Goal: Obtain resource: Download file/media

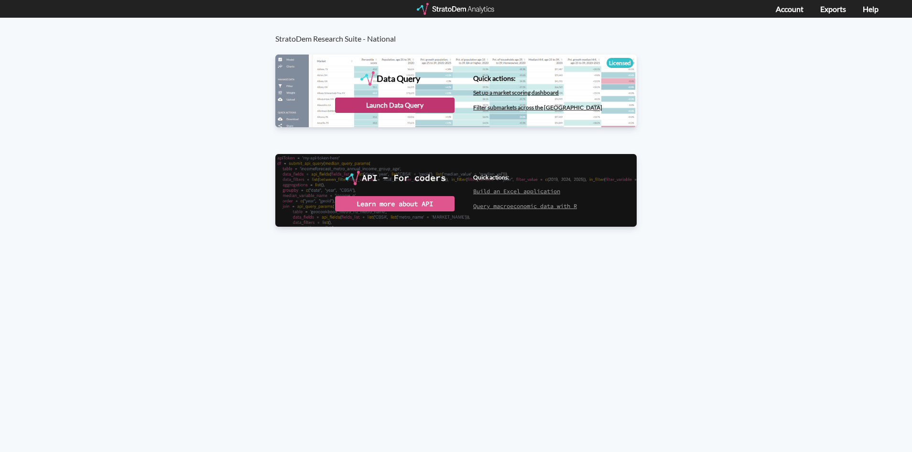
click at [371, 105] on div "Launch Data Query" at bounding box center [395, 105] width 120 height 15
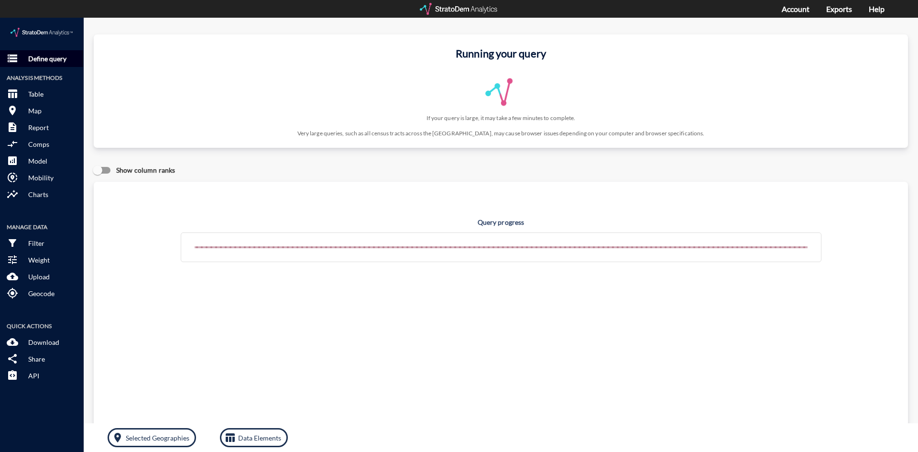
click p "Define query"
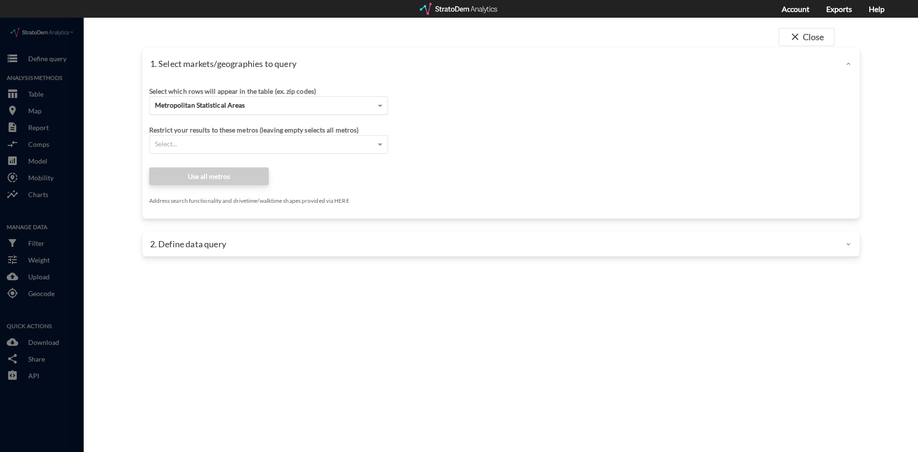
click div "Metropolitan Statistical Areas"
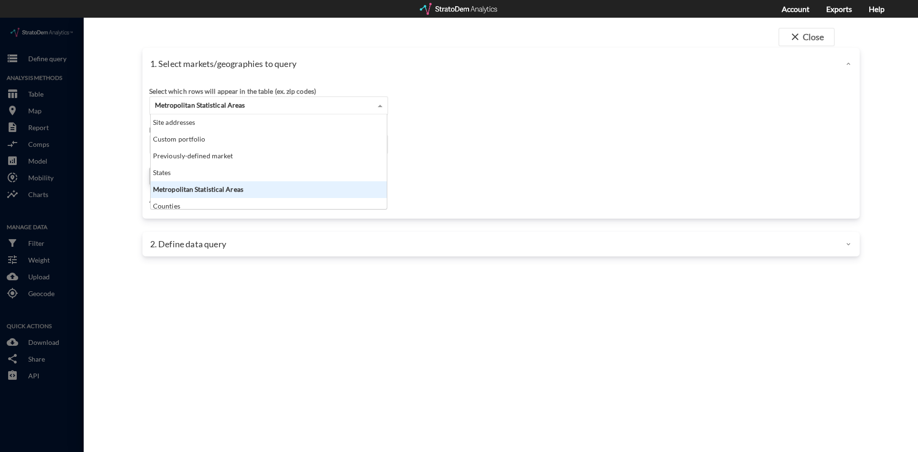
scroll to position [87, 230]
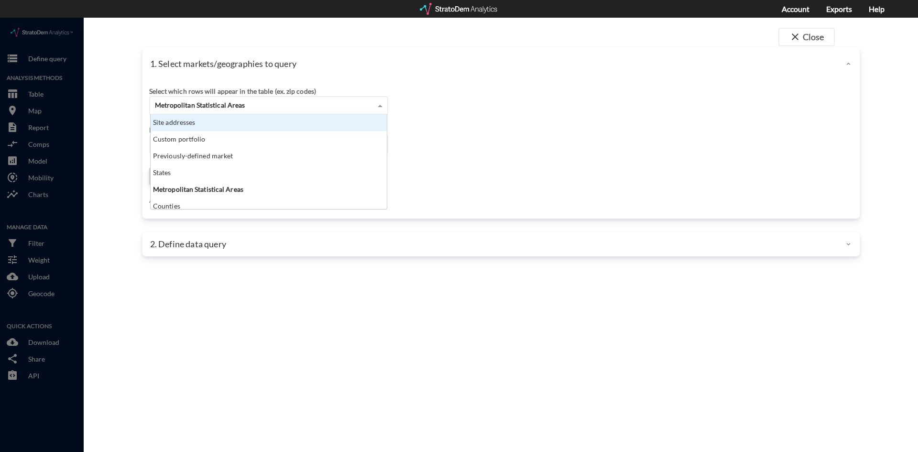
click div "Site addresses"
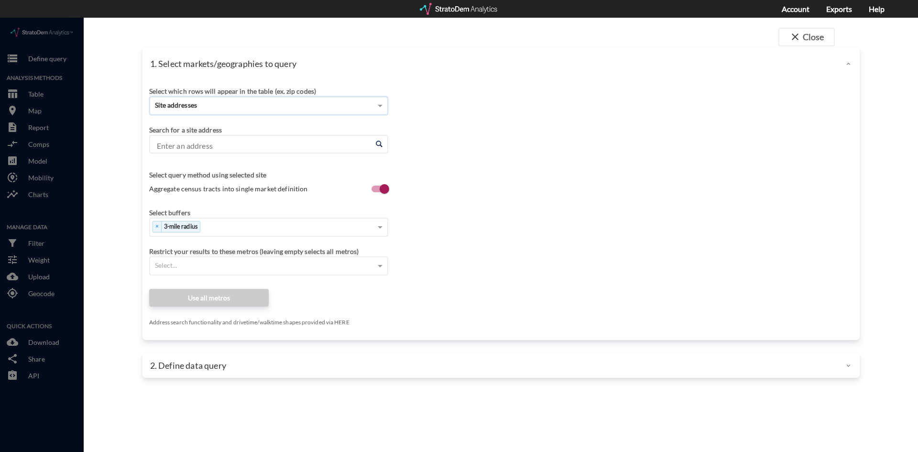
click div "Select which rows will appear in the table (ex. zip codes) Site addresses Selec…"
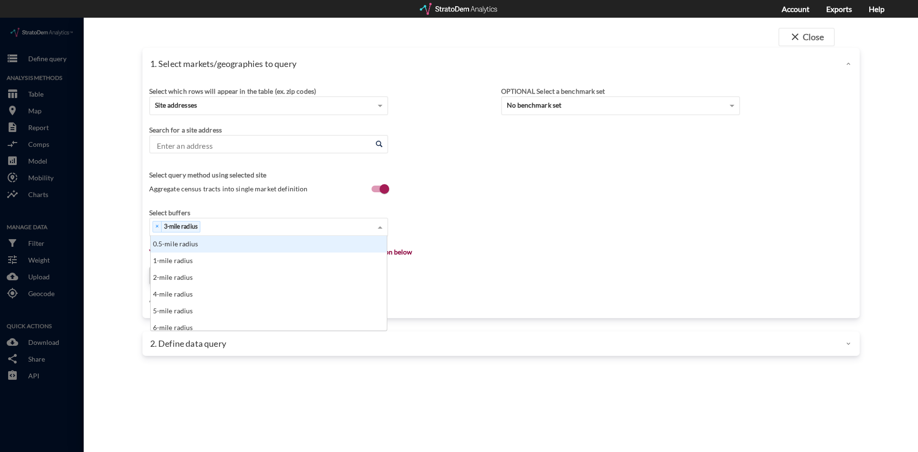
click div "× 3-mile radius"
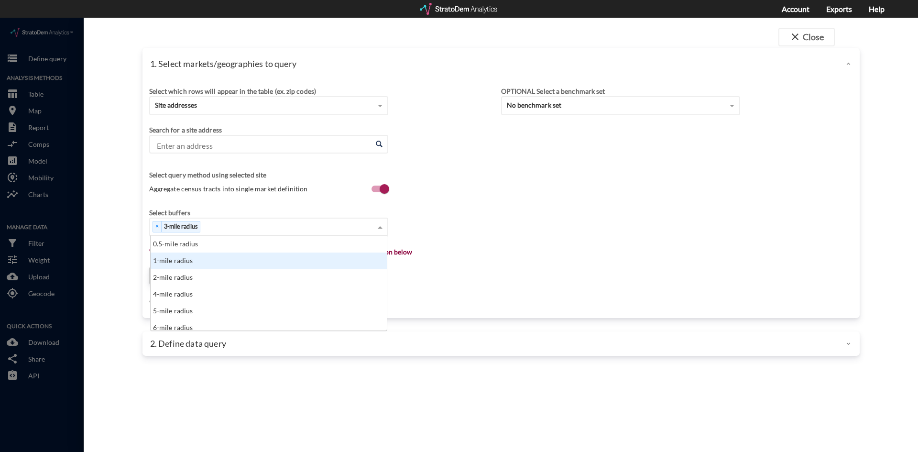
click div "1-mile radius"
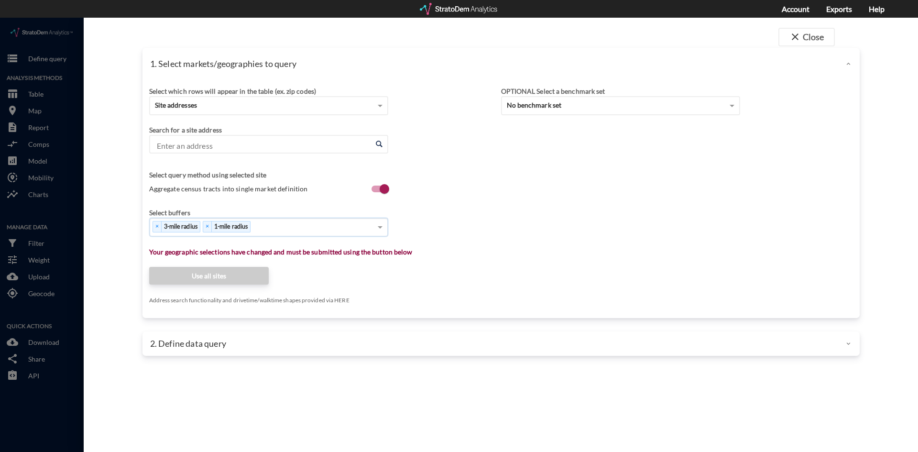
click div "× 3-mile radius × 1-mile radius"
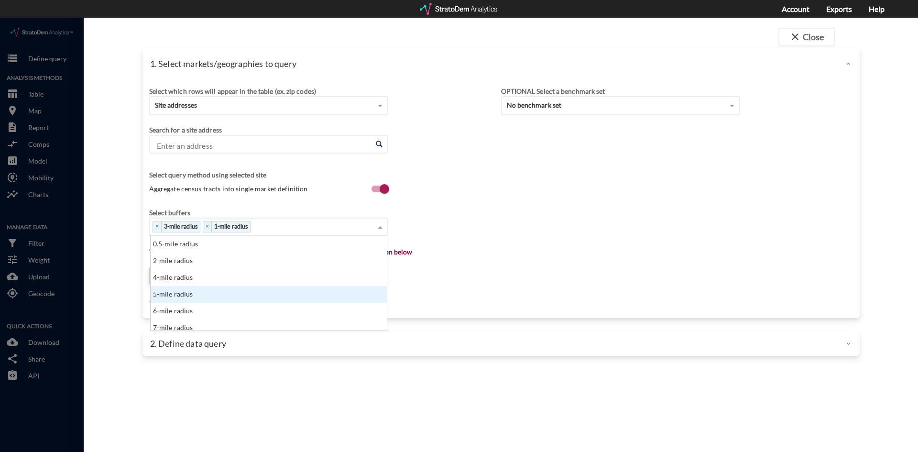
click div "5-mile radius"
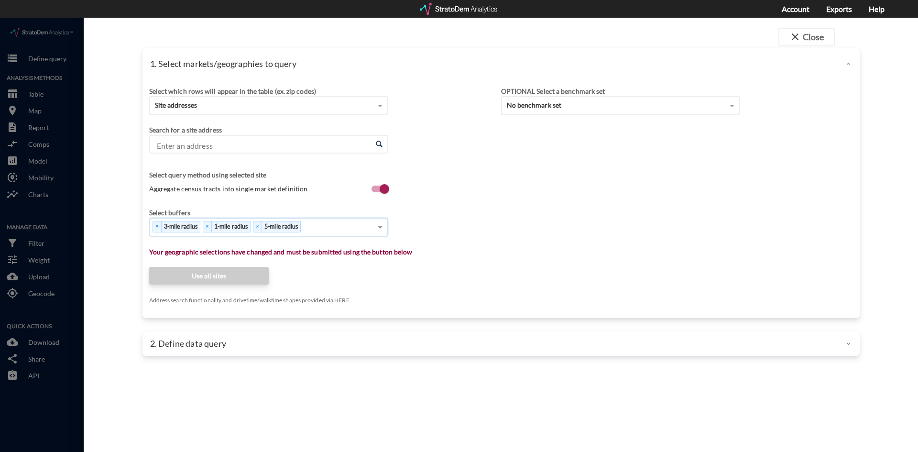
click div "× 3-mile radius × 1-mile radius × 5-mile radius"
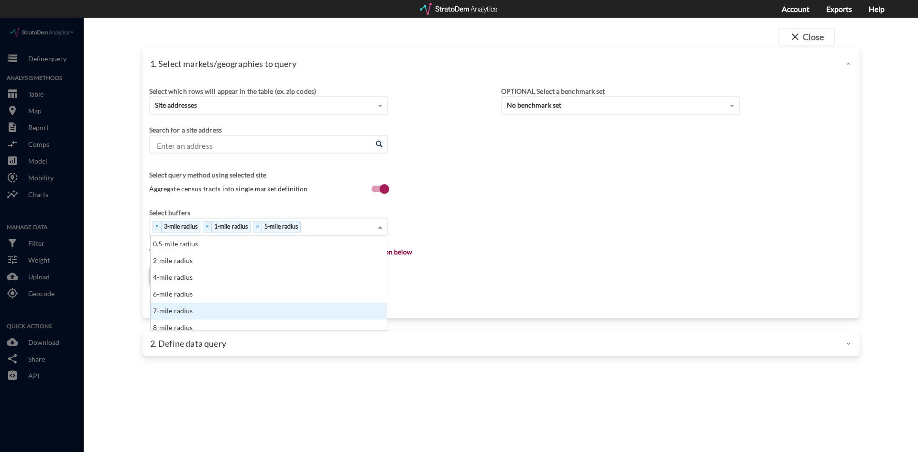
scroll to position [96, 0]
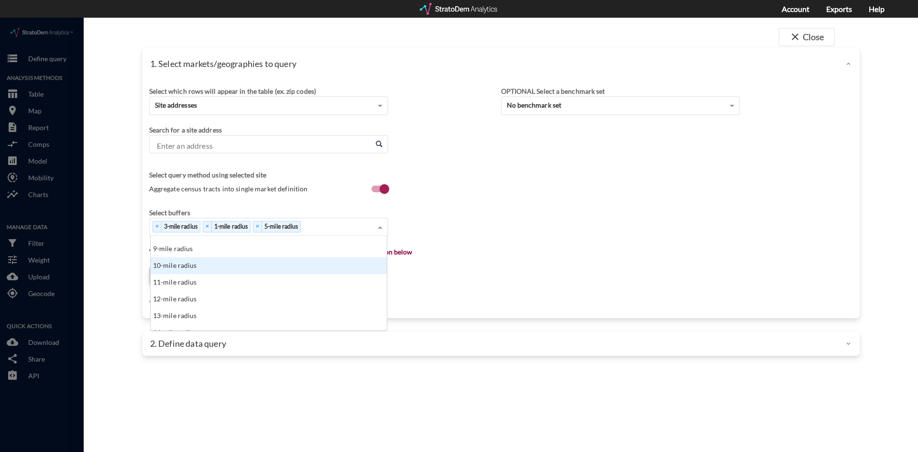
click div "10-mile radius"
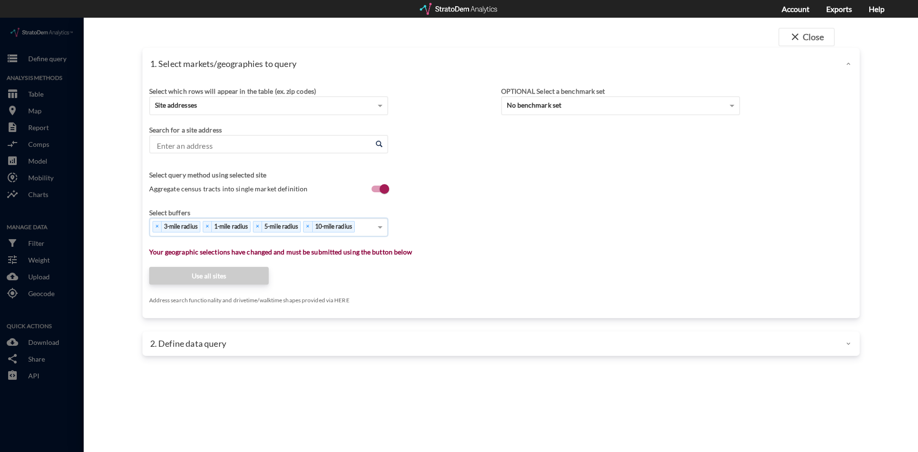
click div "Select which rows will appear in the table (ex. zip codes) Site addresses Selec…"
click input "Enter an address"
paste input "26111 Ynez Rd, Temecula, CA 92591"
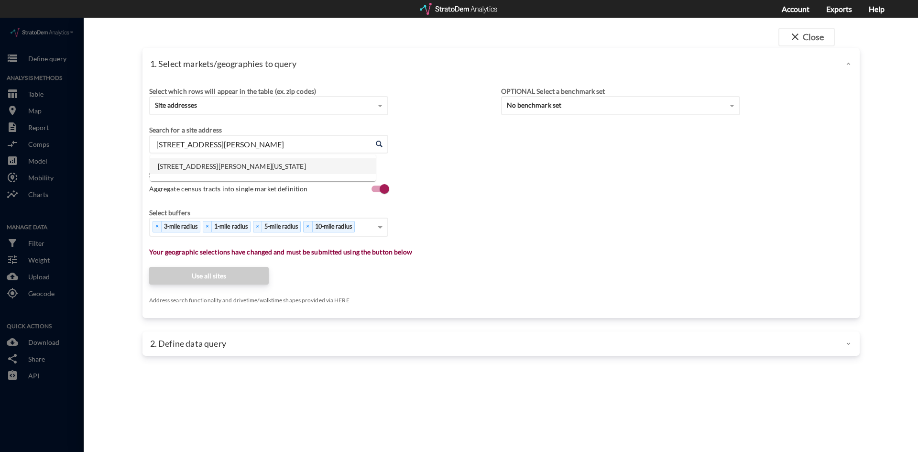
click li "26111 Ynez Rd, Temecula, California"
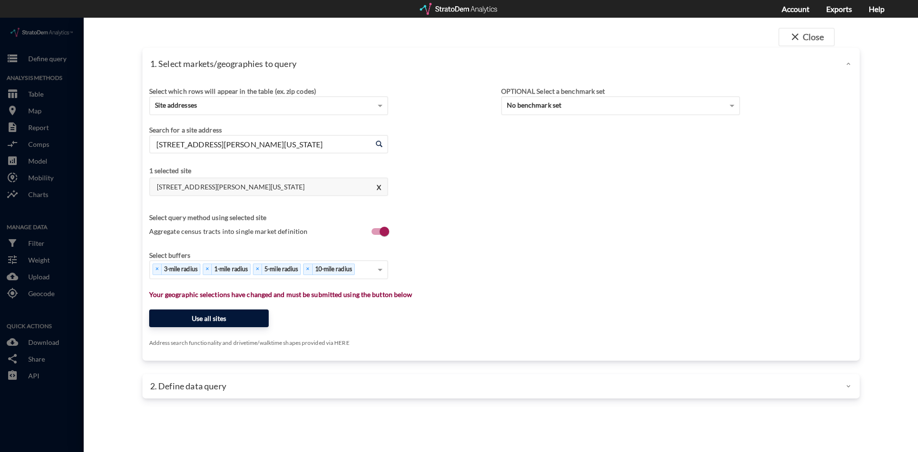
type input "26111 Ynez Rd, Temecula, California"
click button "Use all sites"
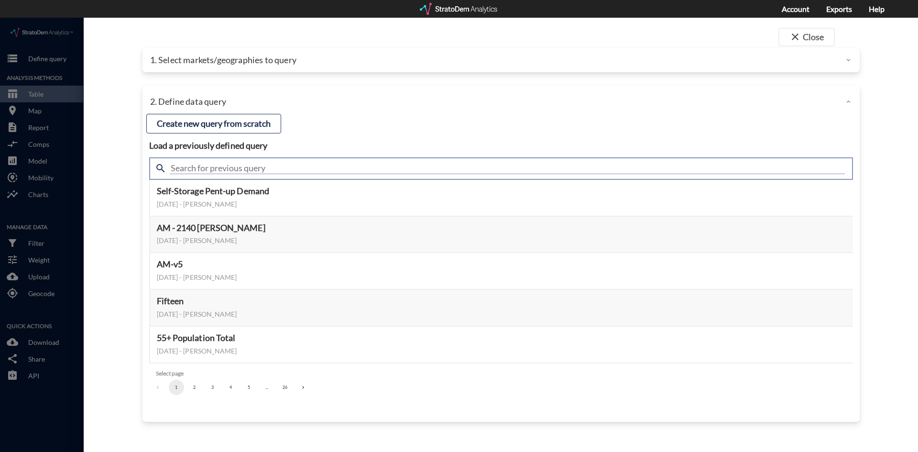
click input "text"
type input "active adult"
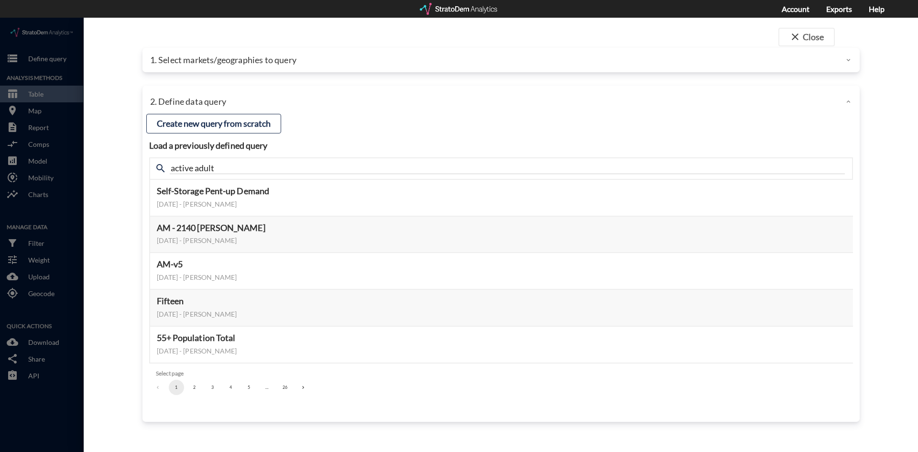
click div "close Close 1. Select markets/geographies to query Select which rows will appea…"
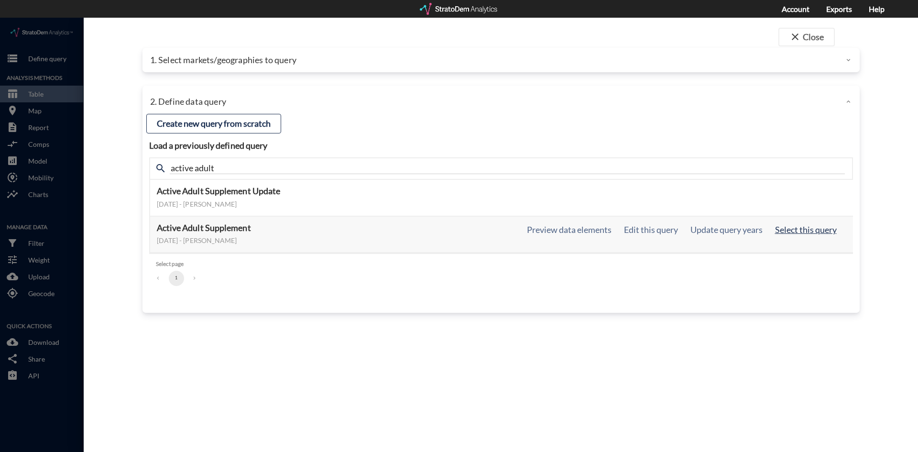
click button "Select this query"
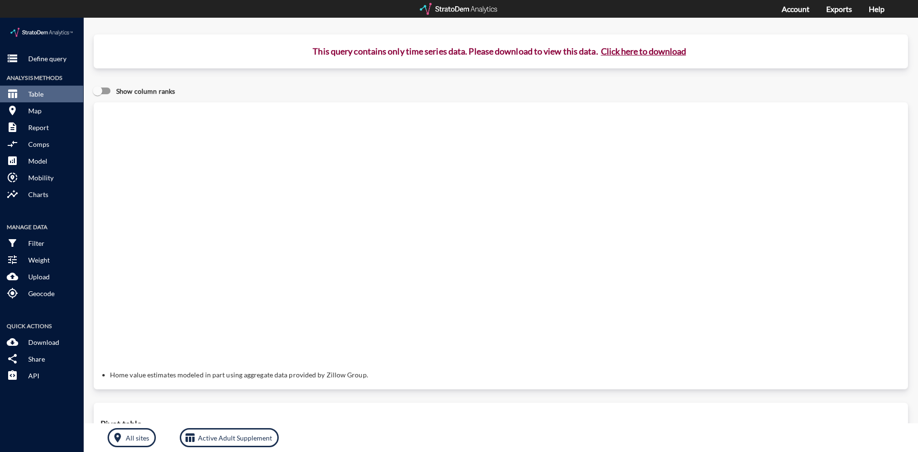
click button "Click here to download"
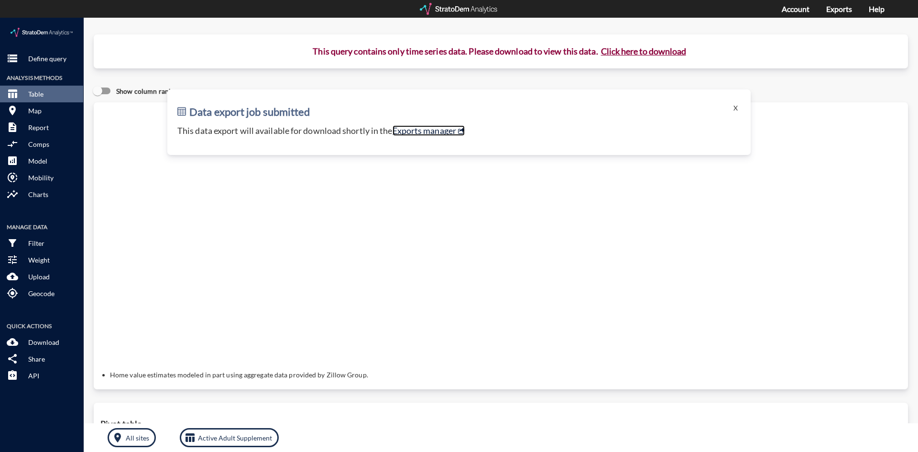
click link "Exports manager"
click p "Define query"
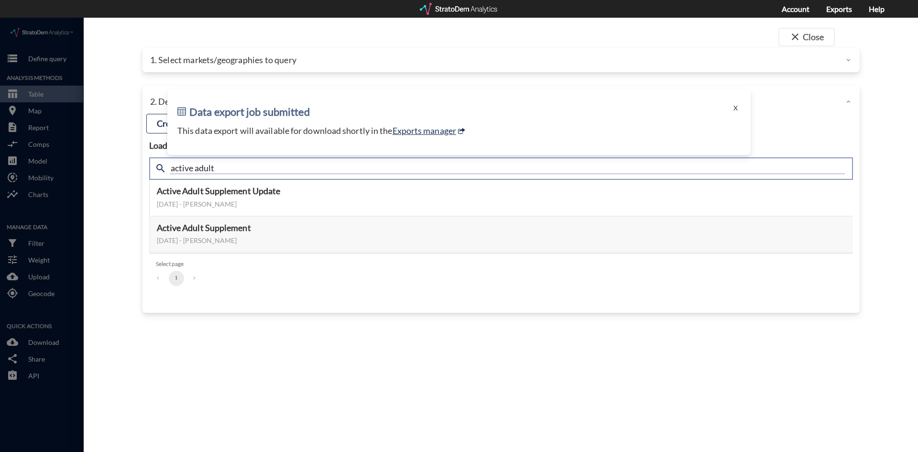
click input "active adult"
type input "ULIRR"
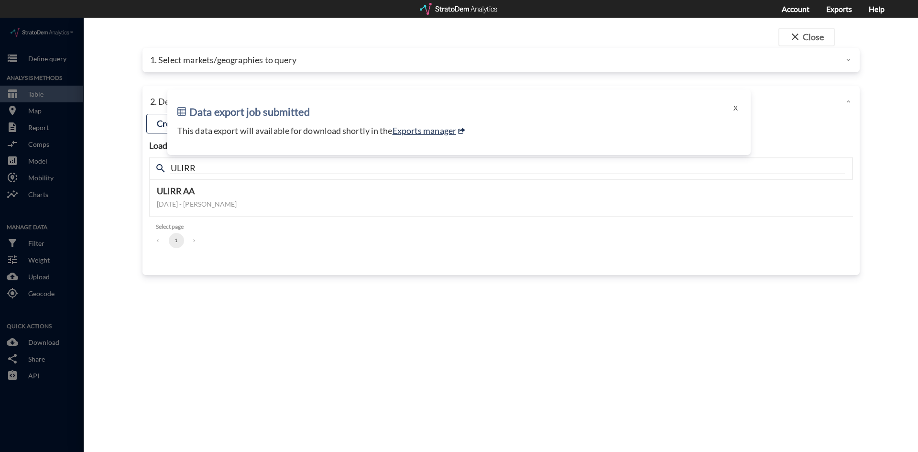
click div "close Close 1. Select markets/geographies to query Select which rows will appea…"
click button "Select this query"
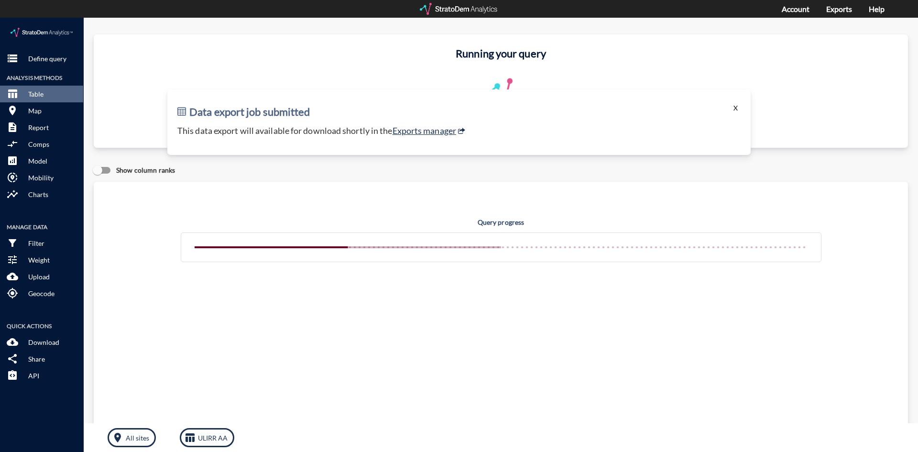
click button "X"
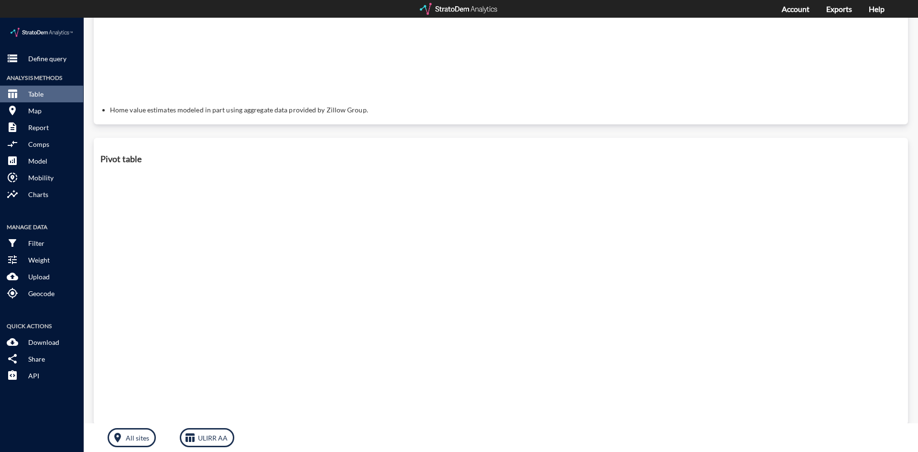
scroll to position [363, 0]
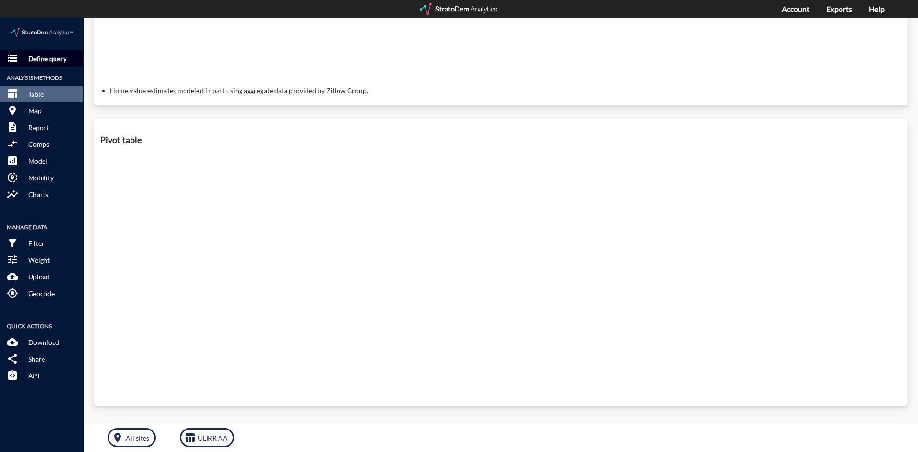
click p "Define query"
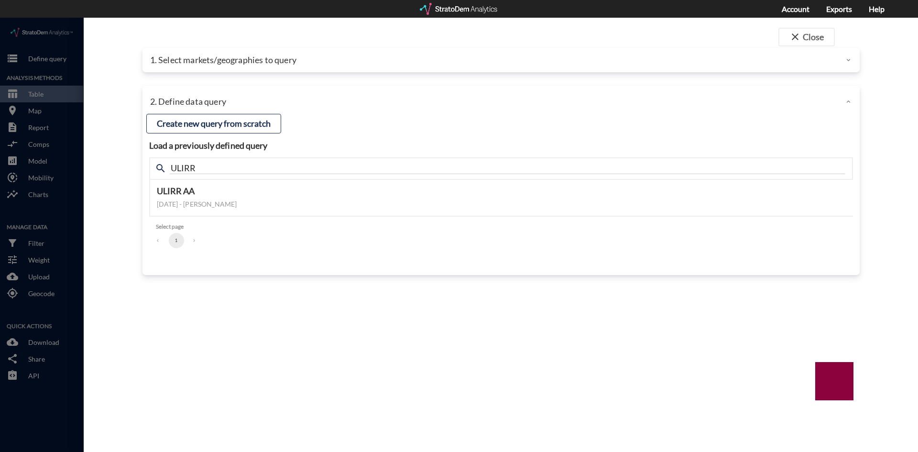
scroll to position [230, 0]
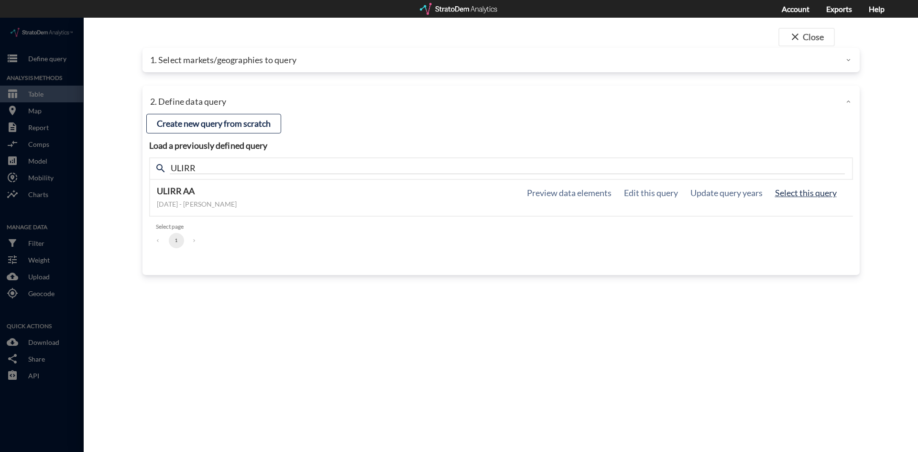
click button "Select this query"
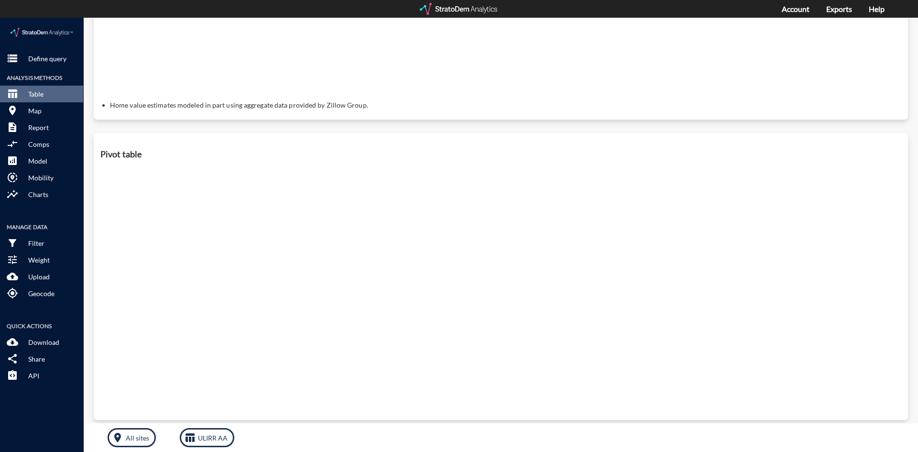
scroll to position [275, 0]
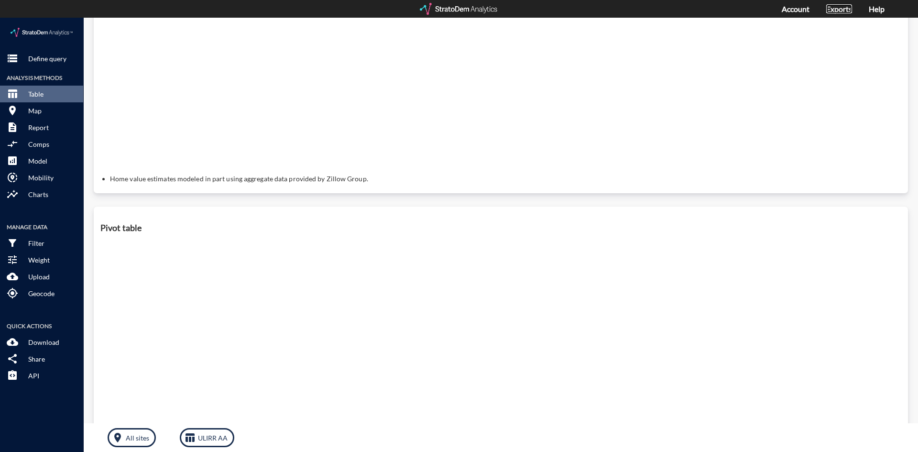
click at [846, 5] on link "Exports" at bounding box center [839, 8] width 26 height 9
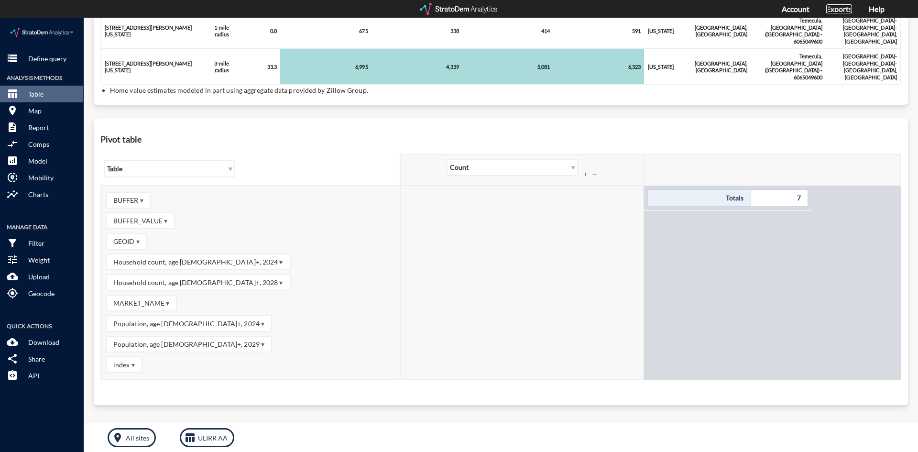
scroll to position [142, 0]
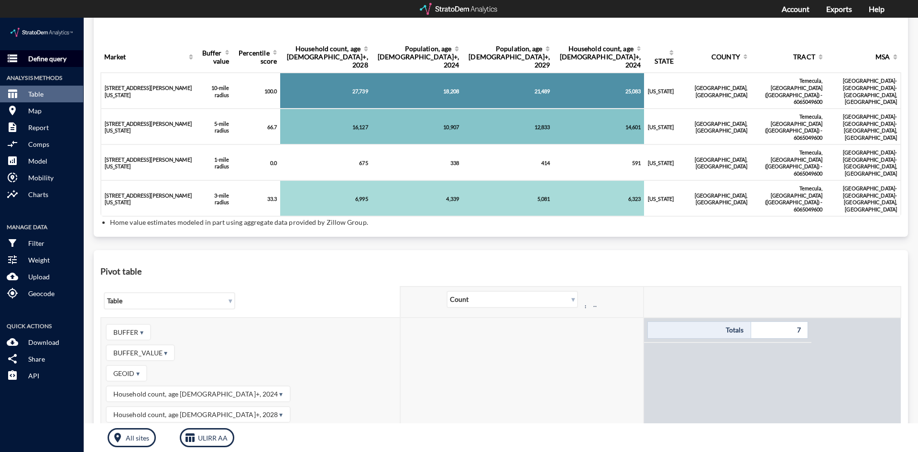
click p "Define query"
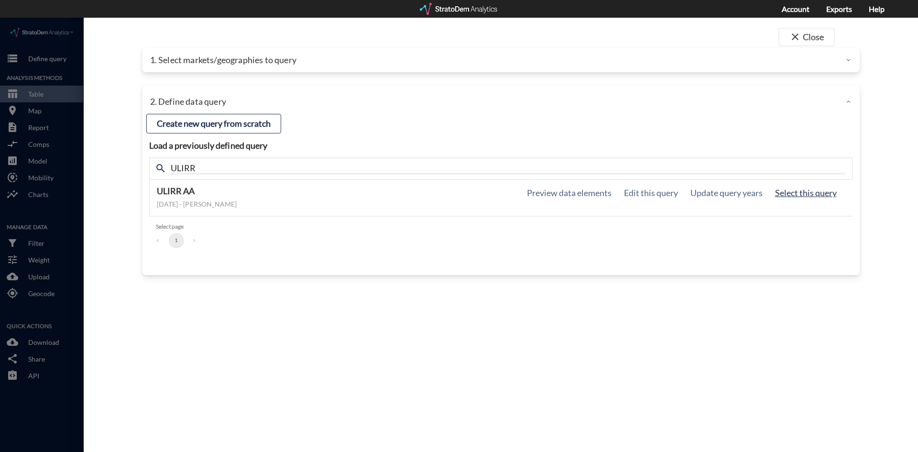
click button "Select this query"
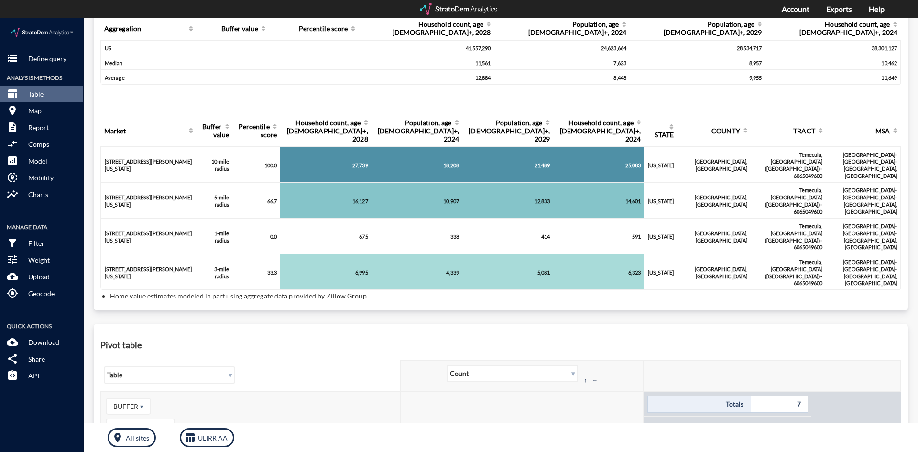
scroll to position [289, 0]
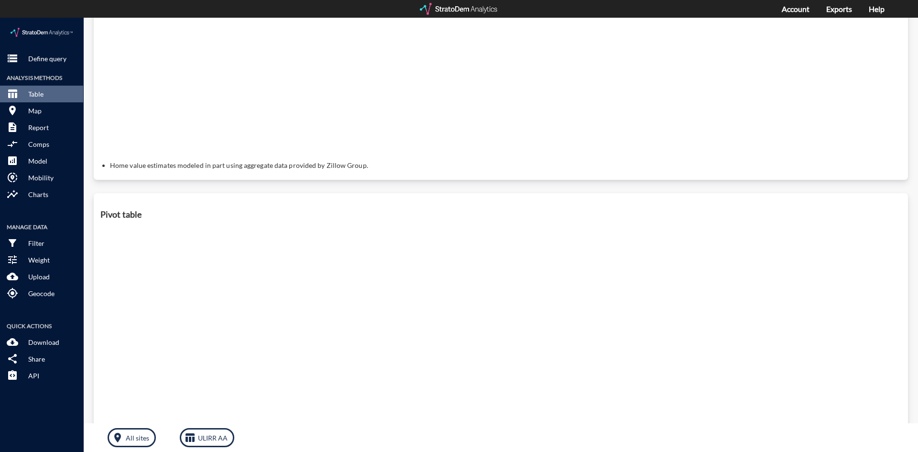
click p "Home value estimates modeled in part using aggregate data provided by Zillow Gr…"
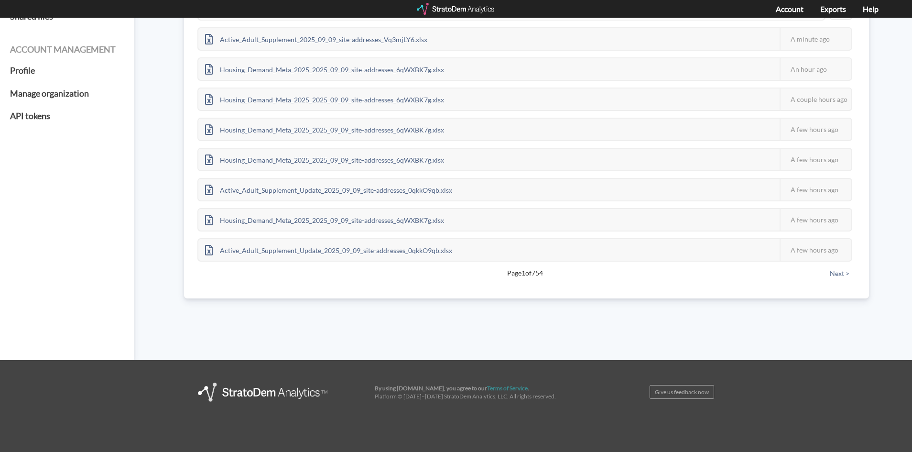
scroll to position [116, 0]
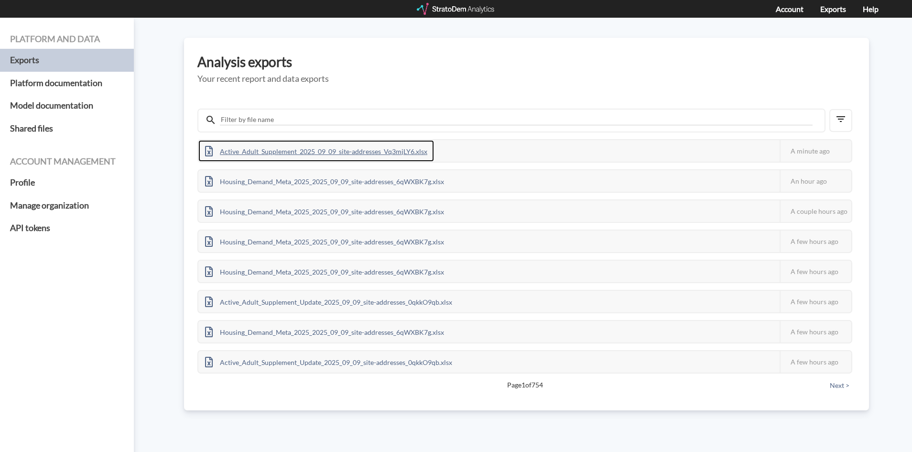
click at [400, 150] on div "Active_Adult_Supplement_2025_09_09_site-addresses_Vq3mjLY6.xlsx" at bounding box center [316, 151] width 236 height 22
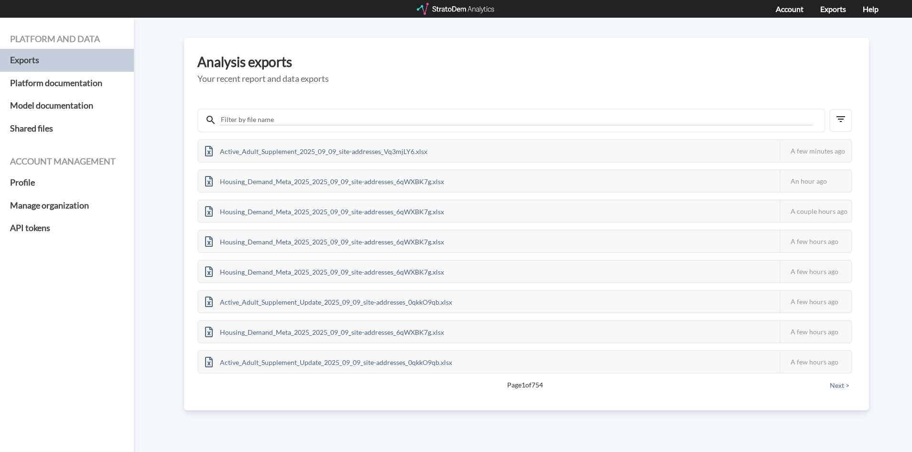
drag, startPoint x: 466, startPoint y: 11, endPoint x: 502, endPoint y: 1, distance: 37.4
click at [466, 11] on div at bounding box center [456, 9] width 79 height 12
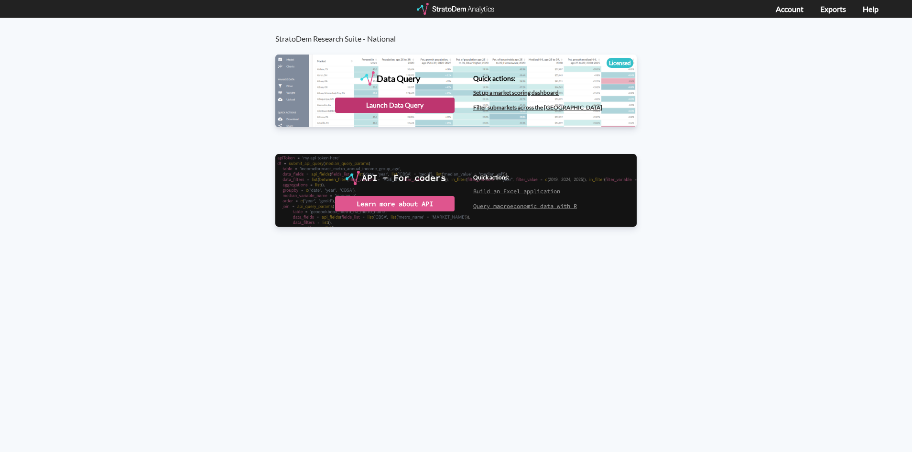
click at [416, 104] on div "Launch Data Query" at bounding box center [395, 105] width 120 height 15
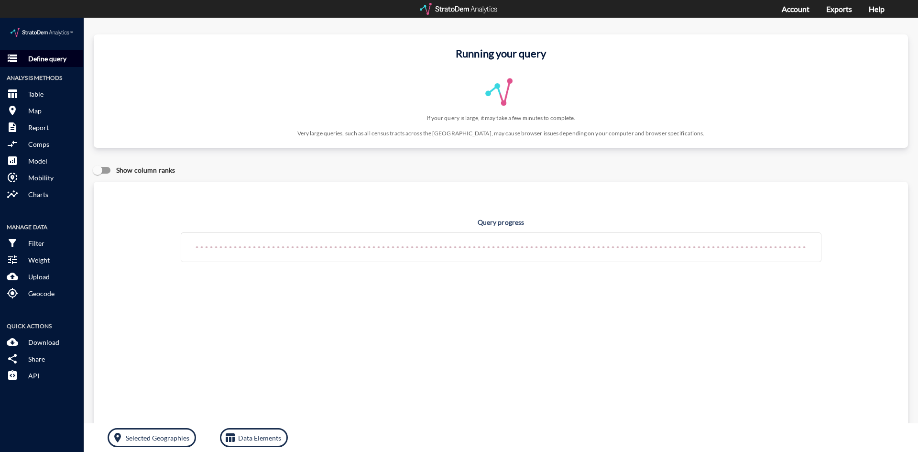
click p "Define query"
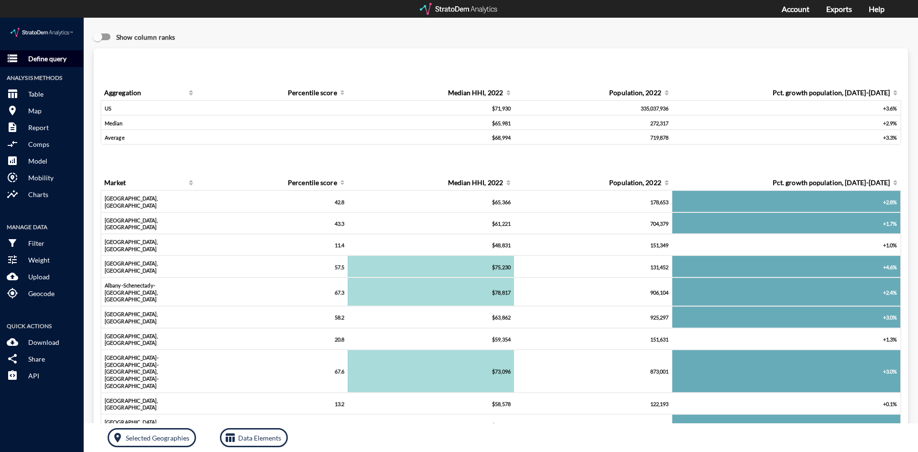
click p "Define query"
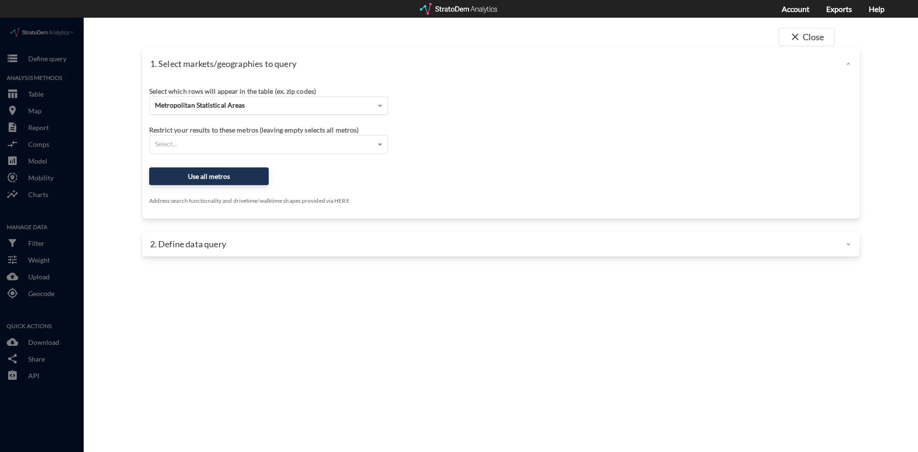
click div "Metropolitan Statistical Areas"
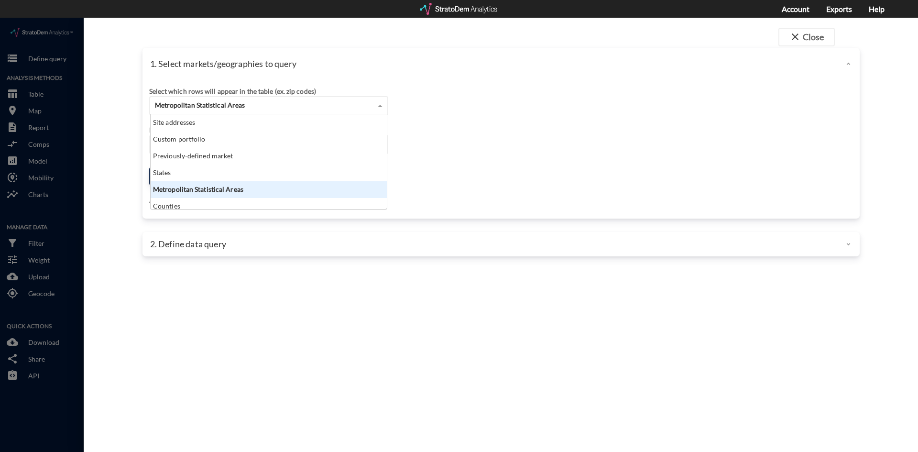
scroll to position [87, 230]
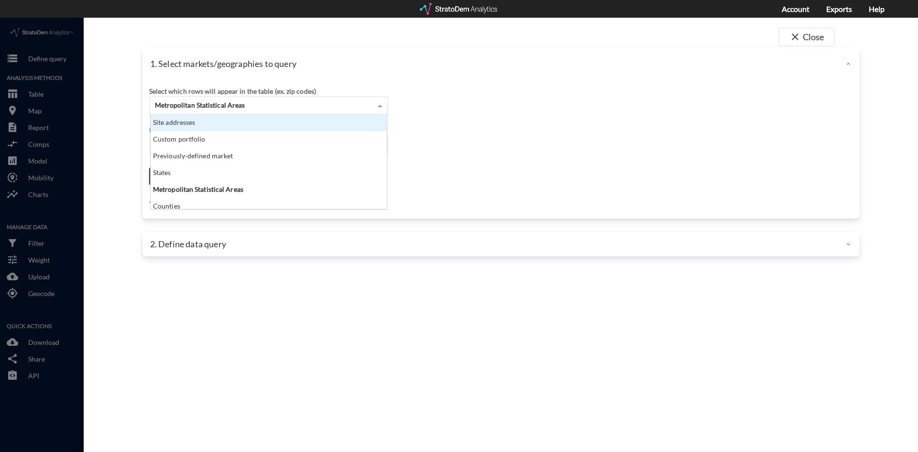
click div "Site addresses"
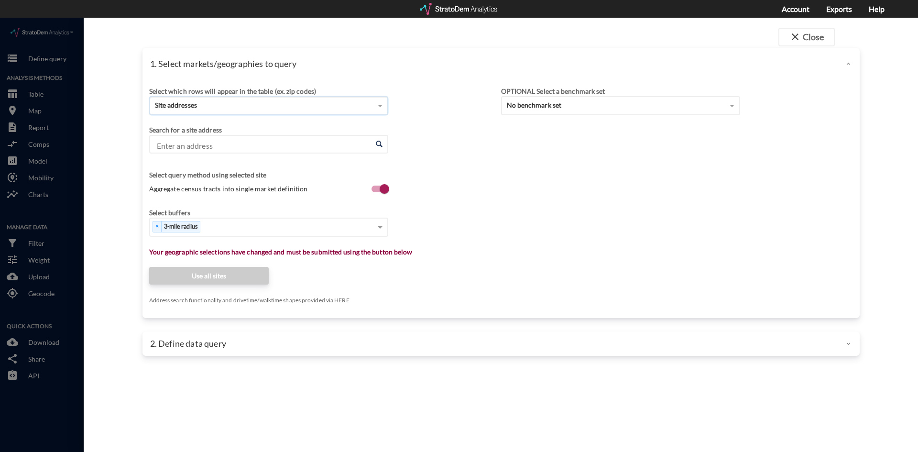
click input "Enter an address"
paste input "26111 Ynez Rd, Temecula, CA 92591"
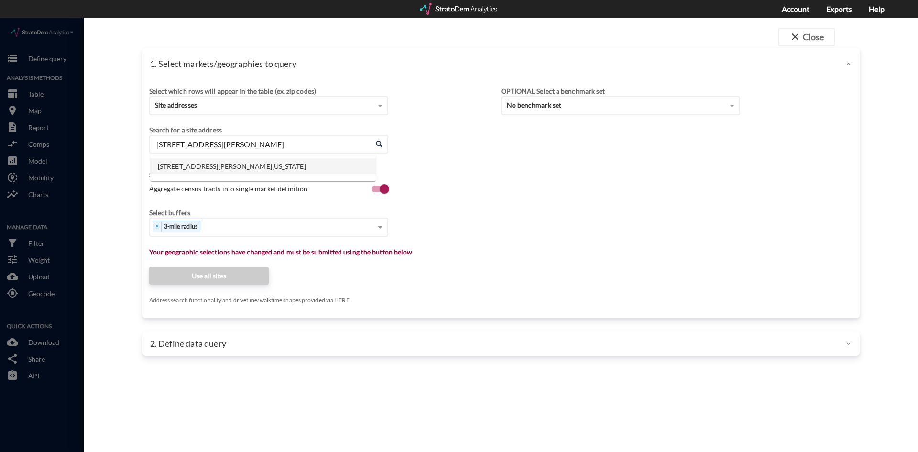
click li "26111 Ynez Rd, Temecula, California"
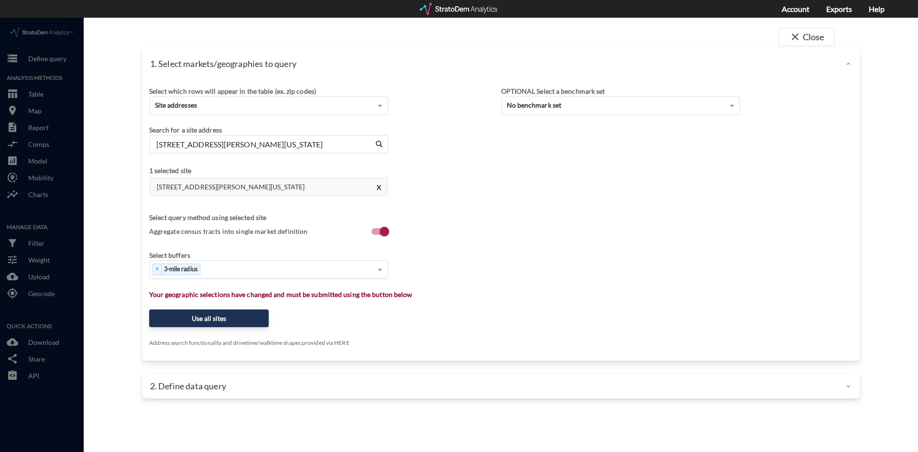
type input "26111 Ynez Rd, Temecula, California"
click div "× 3-mile radius"
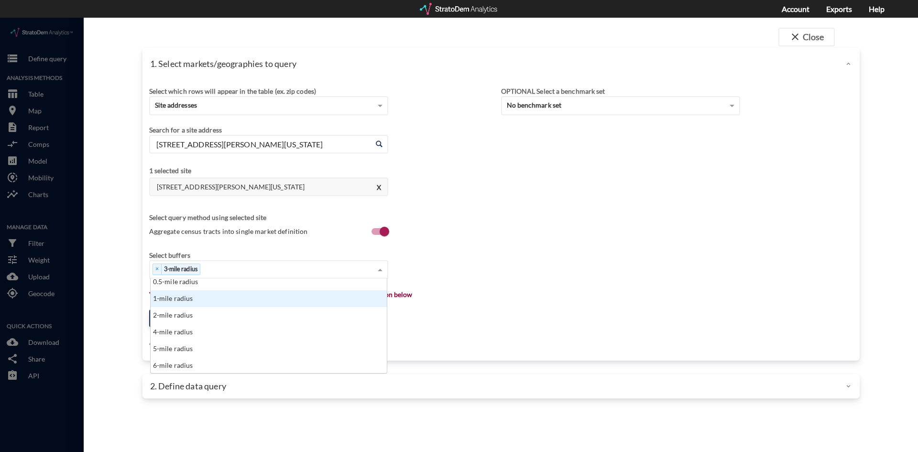
scroll to position [0, 0]
click div "1-mile radius"
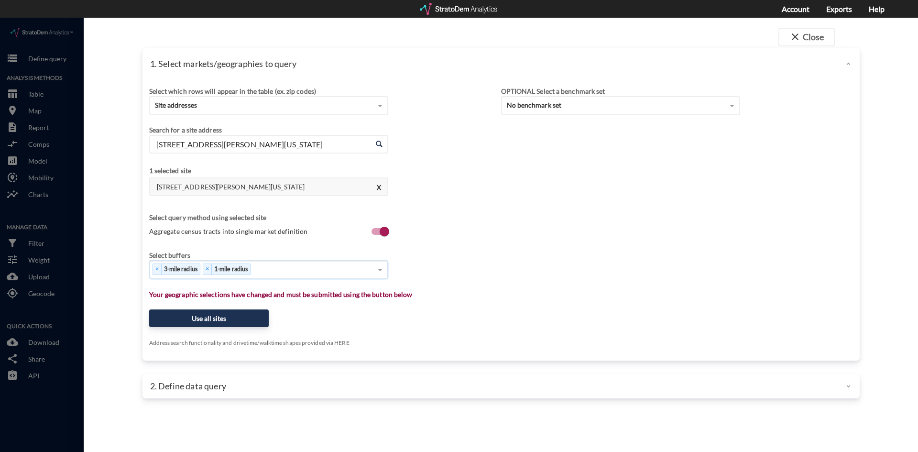
click div "Select buffers × 3-mile radius × 1-mile radius"
click div "× 3-mile radius × 1-mile radius"
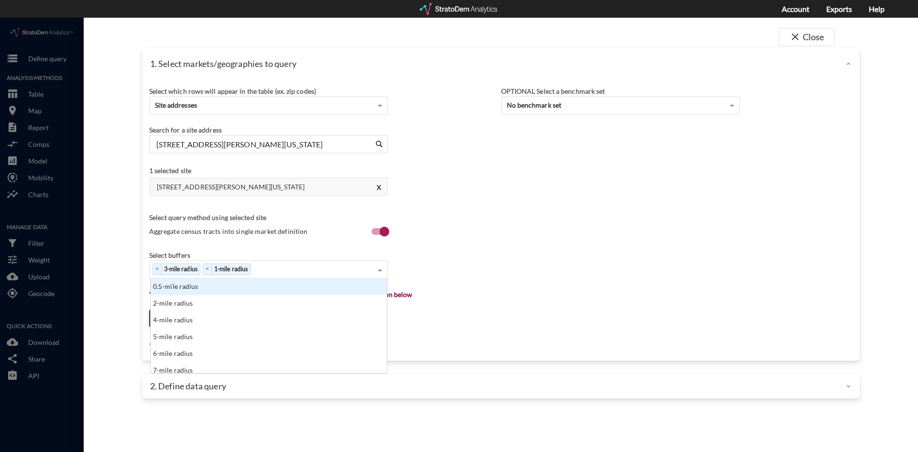
scroll to position [87, 230]
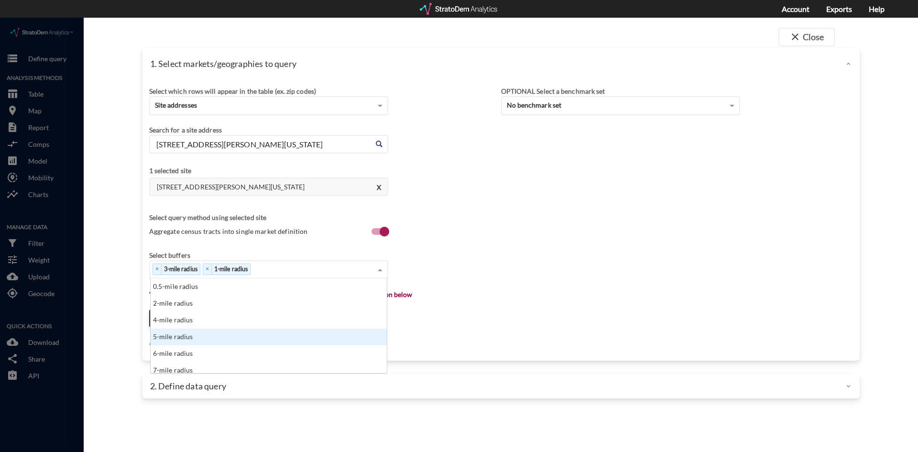
click div "5-mile radius"
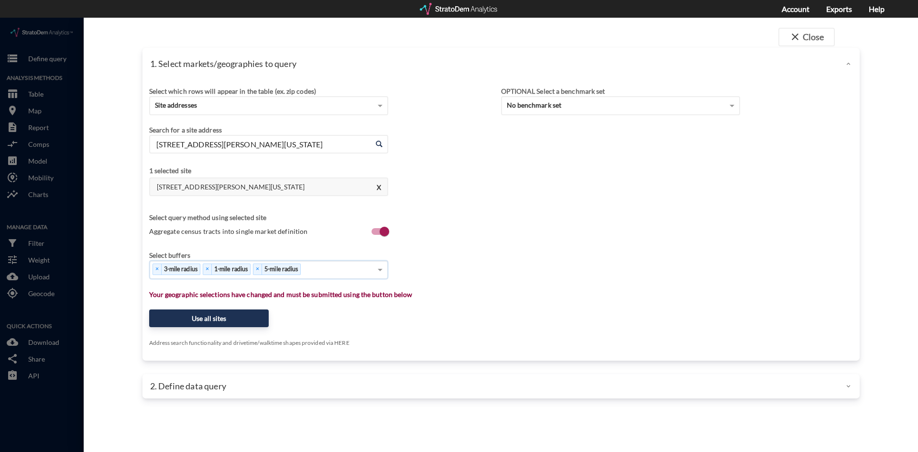
click div "× 3-mile radius × 1-mile radius × 5-mile radius"
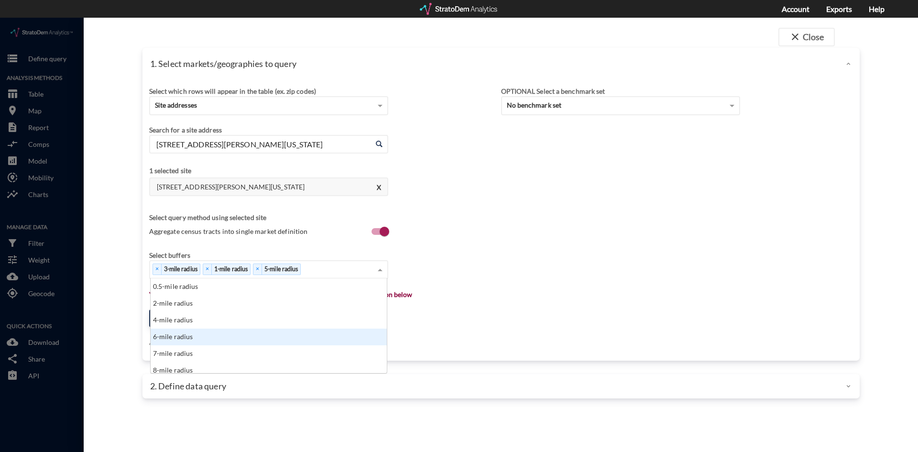
scroll to position [48, 0]
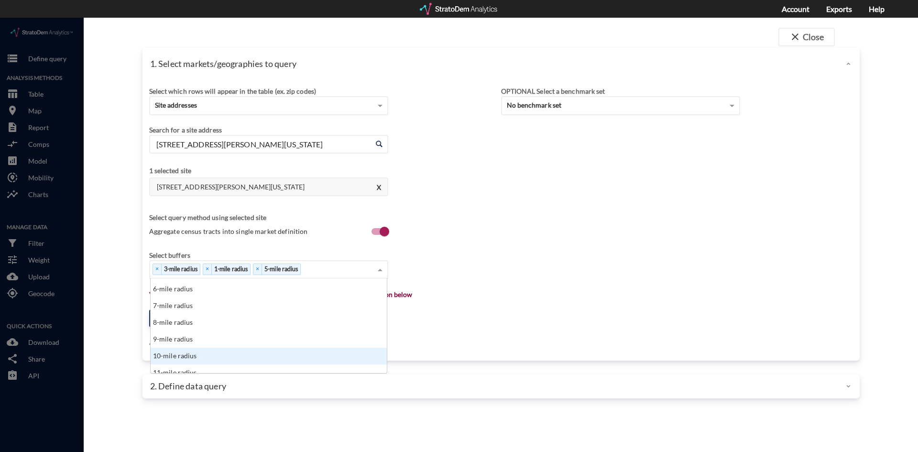
click div "10-mile radius"
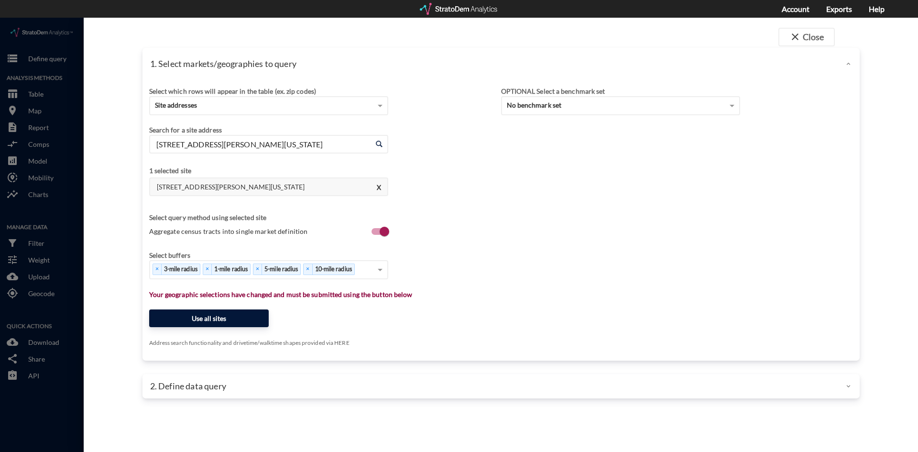
click button "Use all sites"
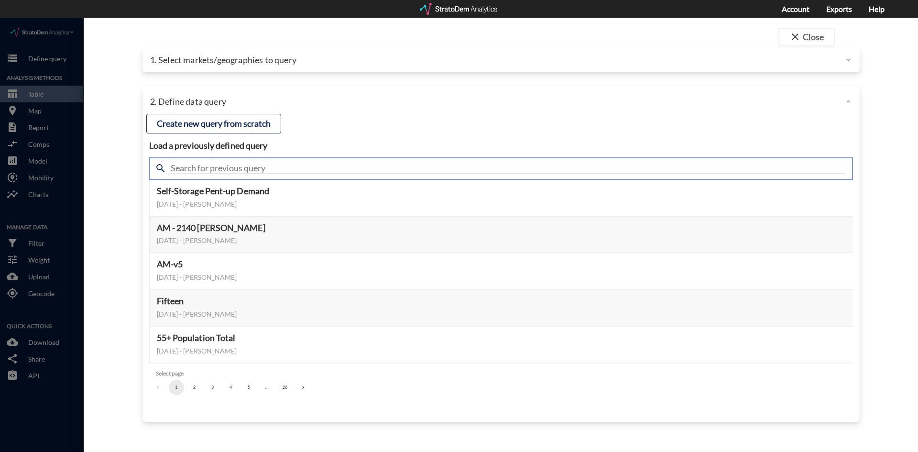
click input "text"
type input "ULIRR"
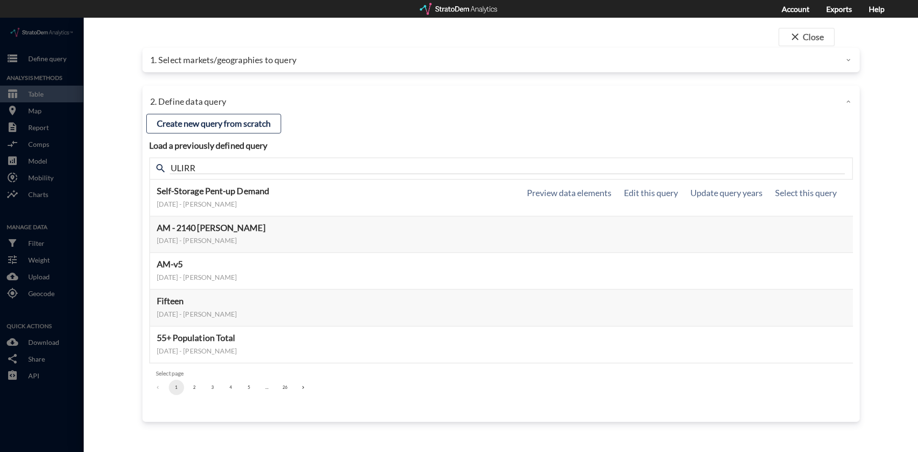
drag, startPoint x: 105, startPoint y: 192, endPoint x: 153, endPoint y: 185, distance: 49.4
click div "close Close 1. Select markets/geographies to query Select which rows will appea…"
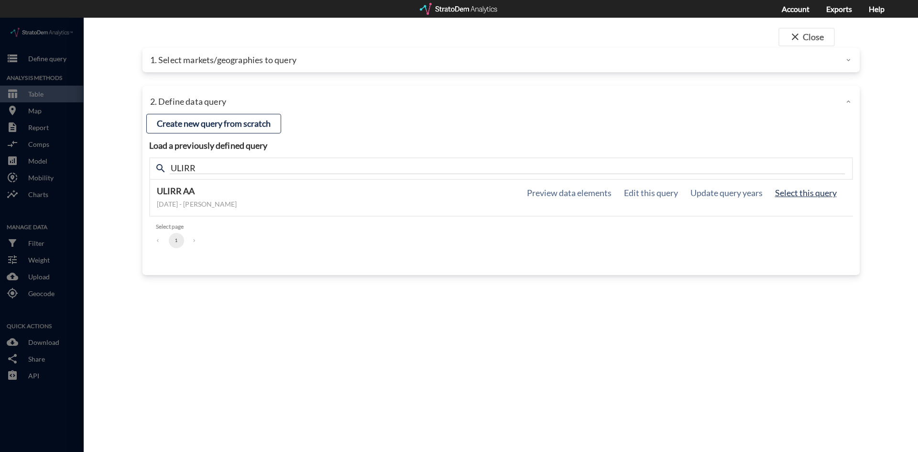
click button "Select this query"
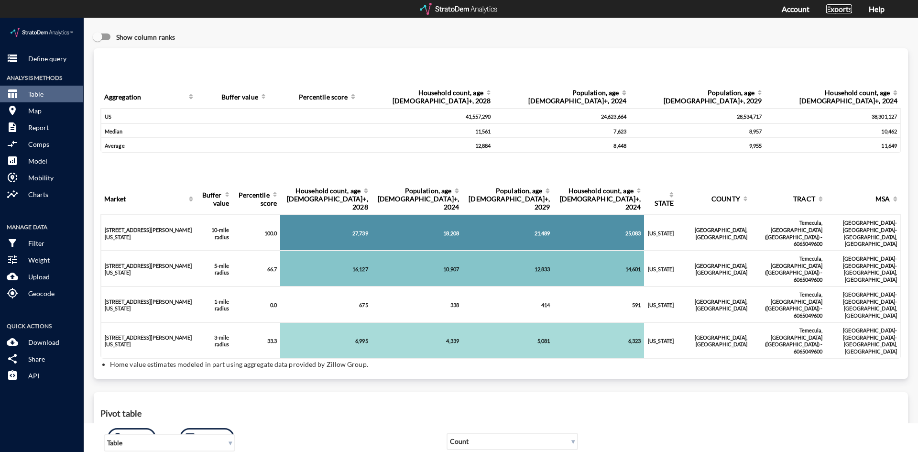
click at [834, 11] on link "Exports" at bounding box center [839, 8] width 26 height 9
click button "storage Define query"
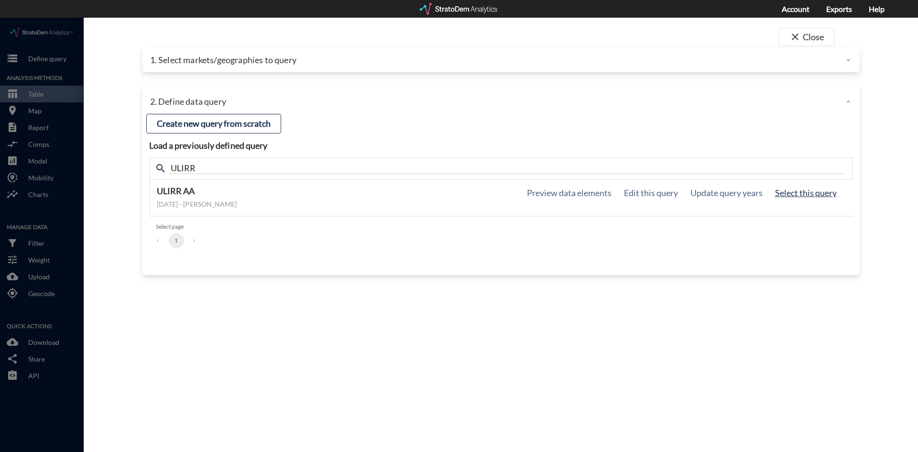
click button "Select this query"
